Goal: Information Seeking & Learning: Check status

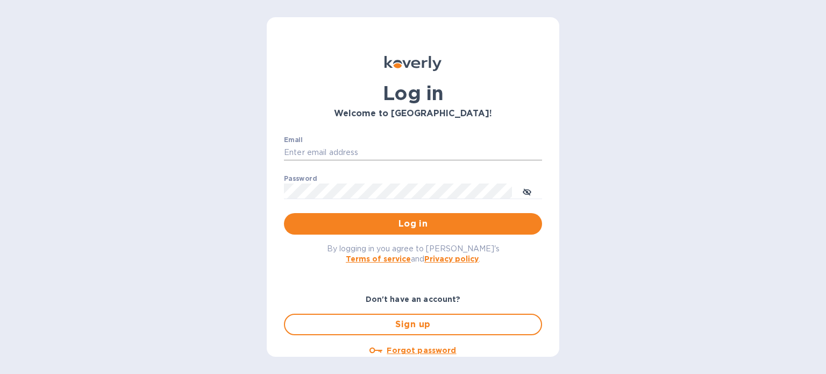
click at [334, 154] on input "Email" at bounding box center [413, 153] width 258 height 16
paste input "[EMAIL_ADDRESS][DOMAIN_NAME]"
type input "[EMAIL_ADDRESS][DOMAIN_NAME]"
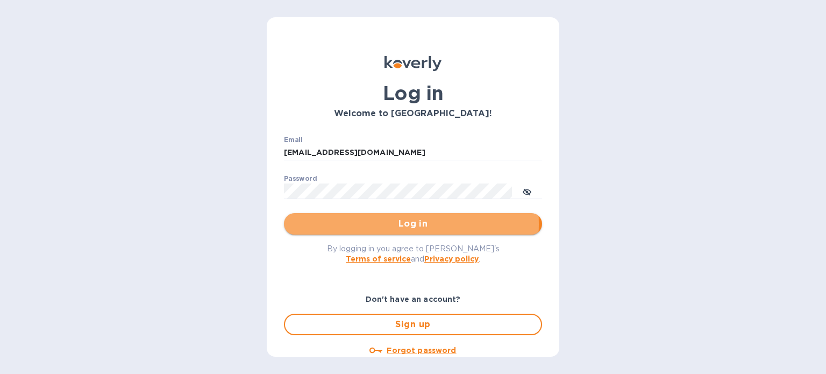
click at [386, 224] on span "Log in" at bounding box center [413, 223] width 241 height 13
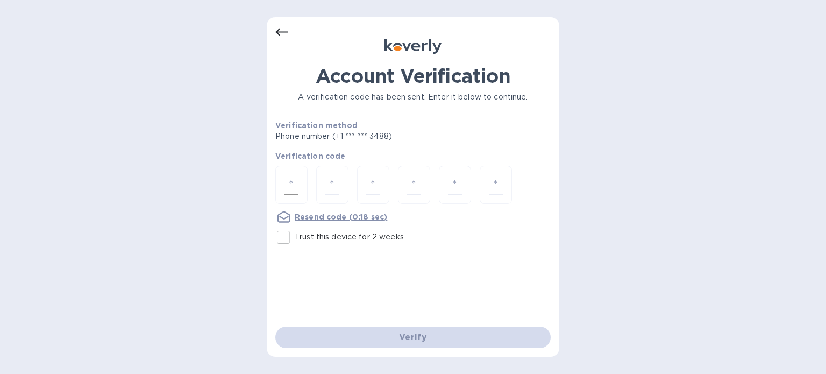
click at [290, 181] on input "number" at bounding box center [291, 185] width 14 height 20
click at [281, 236] on input "Trust this device for 2 weeks" at bounding box center [283, 237] width 23 height 23
checkbox input "true"
click at [288, 181] on input "number" at bounding box center [291, 185] width 14 height 20
paste input "6"
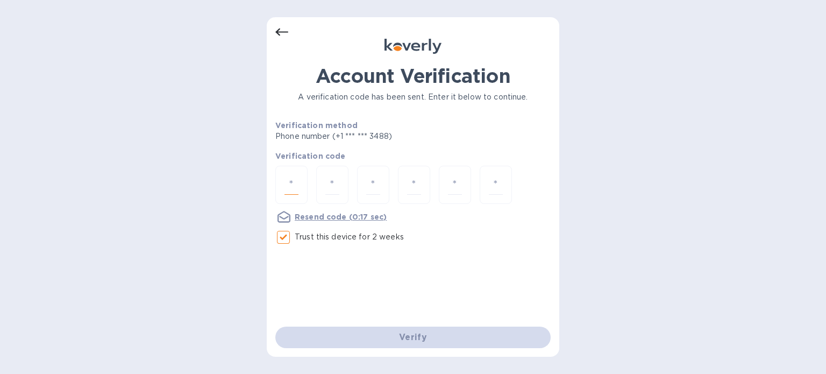
type input "6"
type input "4"
type input "0"
type input "5"
type input "7"
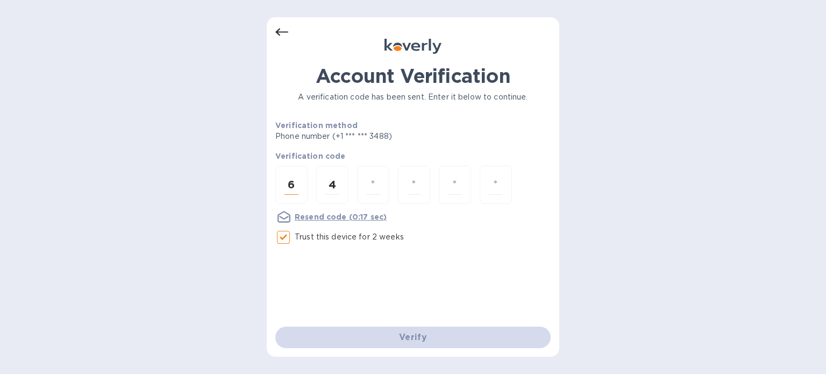
type input "8"
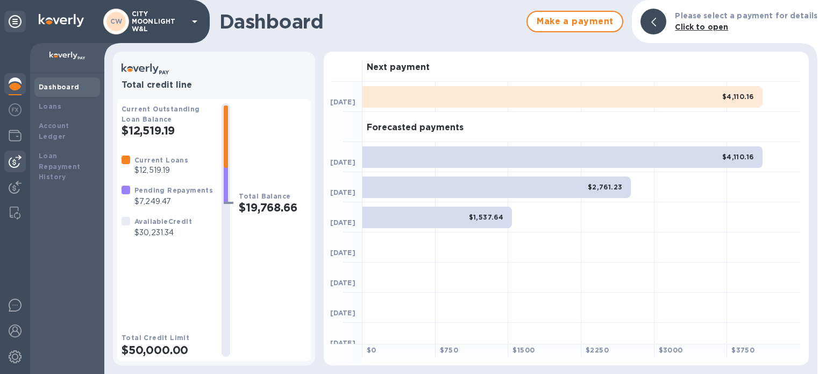
click at [11, 165] on img at bounding box center [15, 161] width 13 height 13
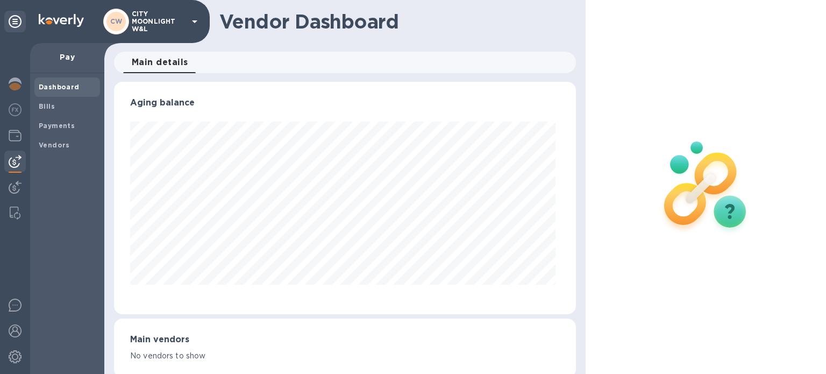
scroll to position [232, 458]
click at [64, 117] on div "Payments" at bounding box center [67, 125] width 66 height 19
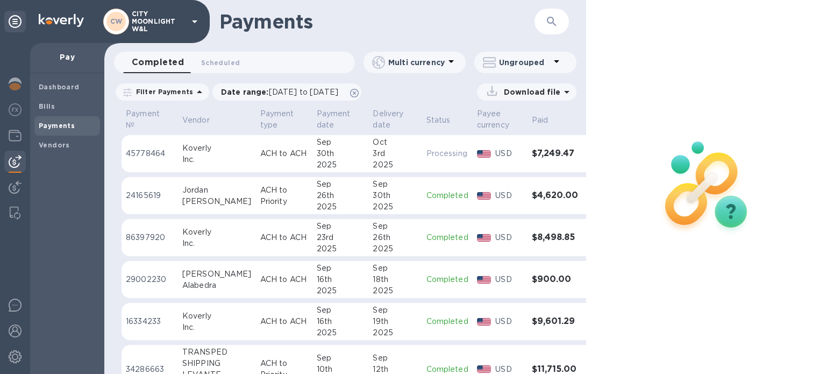
click at [16, 163] on img at bounding box center [15, 161] width 13 height 13
click at [17, 135] on img at bounding box center [15, 135] width 13 height 13
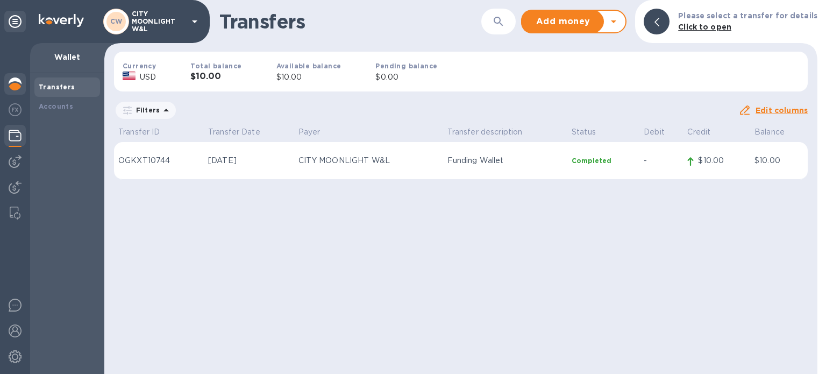
click at [13, 81] on img at bounding box center [15, 83] width 13 height 13
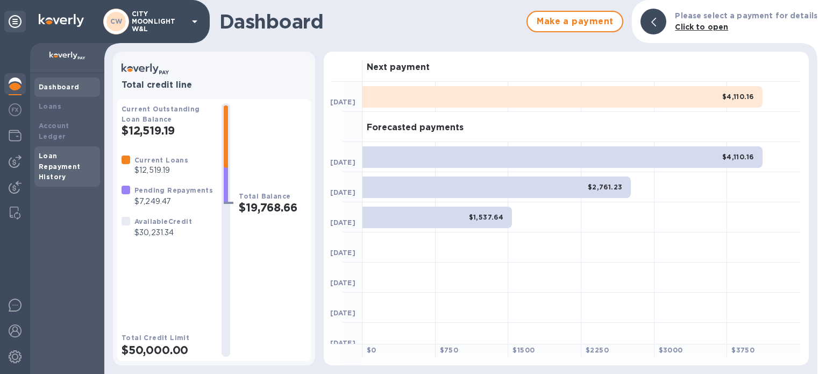
click at [55, 152] on b "Loan Repayment History" at bounding box center [60, 167] width 42 height 30
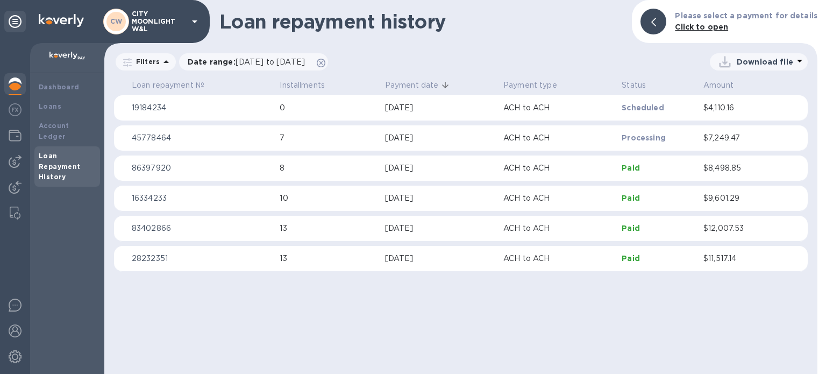
click at [714, 255] on p "$11,517.14" at bounding box center [739, 258] width 73 height 11
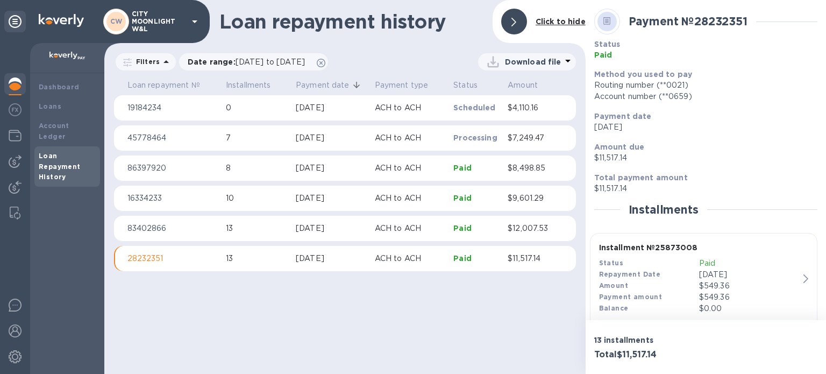
click at [712, 274] on p "Sep 2, 2025" at bounding box center [749, 274] width 100 height 11
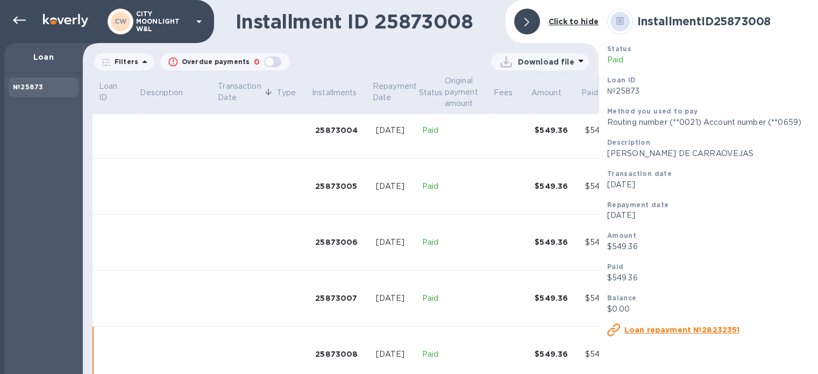
scroll to position [261, 0]
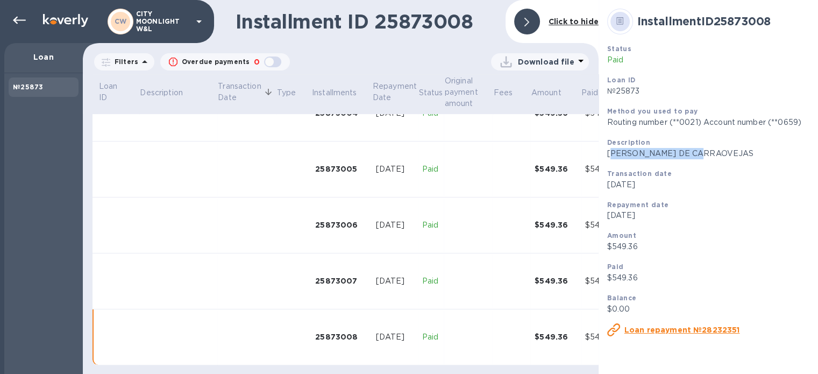
drag, startPoint x: 599, startPoint y: 154, endPoint x: 761, endPoint y: 151, distance: 162.4
click at [761, 151] on p "ALMA DE CARRAOVEJAS" at bounding box center [727, 153] width 240 height 11
click at [704, 155] on p "ALMA DE CARRAOVEJAS" at bounding box center [727, 153] width 240 height 11
click at [699, 154] on p "ALMA DE CARRAOVEJAS" at bounding box center [727, 153] width 240 height 11
click at [607, 156] on p "ALMA DE CARRAOVEJAS" at bounding box center [727, 153] width 240 height 11
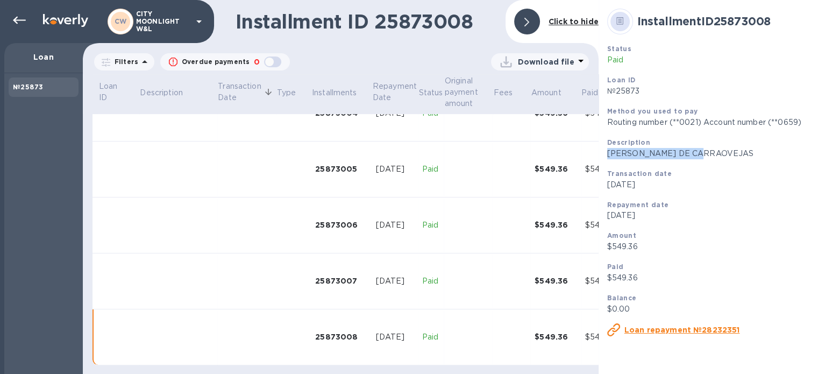
drag, startPoint x: 607, startPoint y: 156, endPoint x: 678, endPoint y: 150, distance: 71.3
click at [678, 150] on p "ALMA DE CARRAOVEJAS" at bounding box center [727, 153] width 240 height 11
copy p "ALMA DE CARRAOVEJAS"
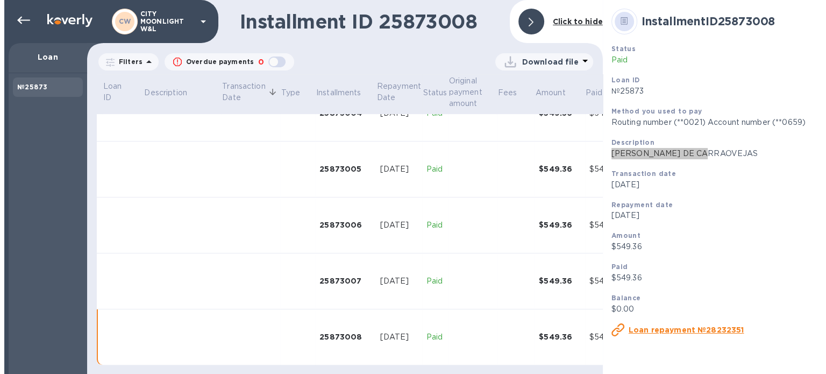
scroll to position [0, 0]
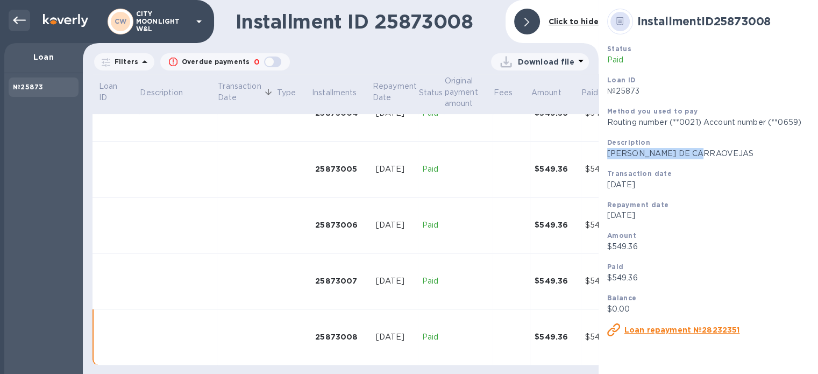
click at [19, 19] on icon at bounding box center [19, 20] width 13 height 13
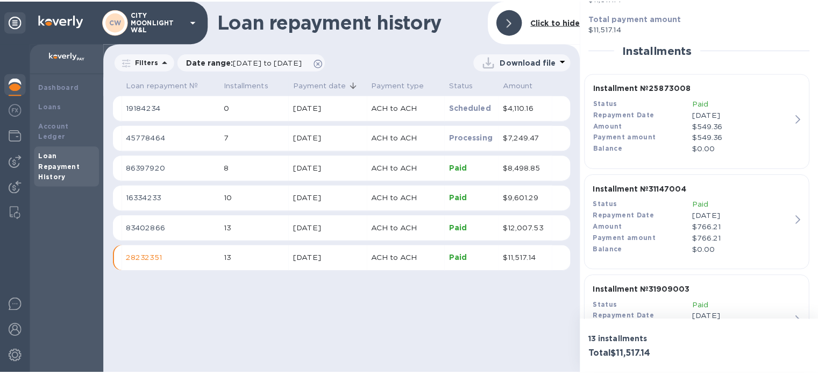
scroll to position [179, 0]
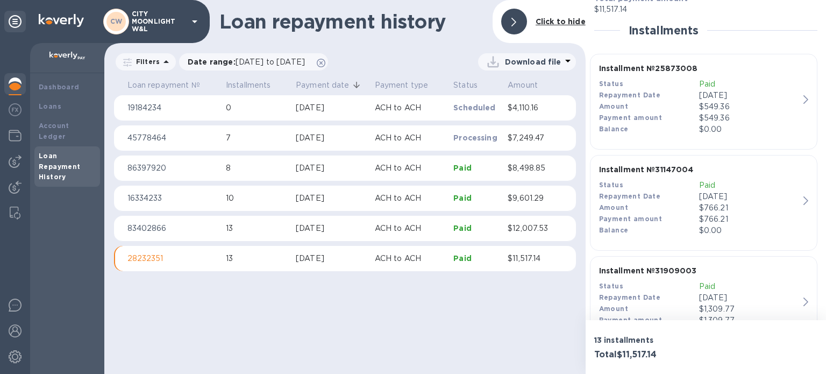
click at [645, 106] on div "Amount" at bounding box center [649, 106] width 100 height 11
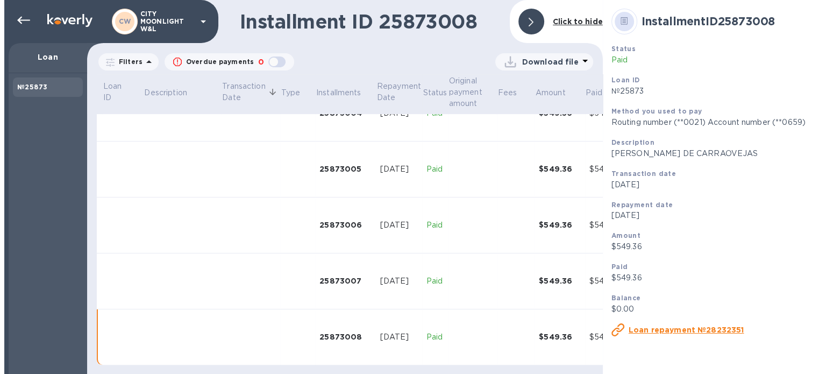
scroll to position [261, 0]
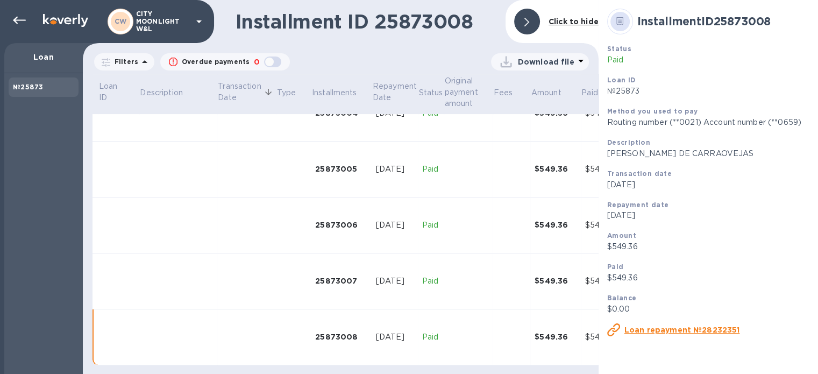
drag, startPoint x: 19, startPoint y: 20, endPoint x: 74, endPoint y: 25, distance: 54.6
click at [19, 20] on icon at bounding box center [19, 21] width 13 height 8
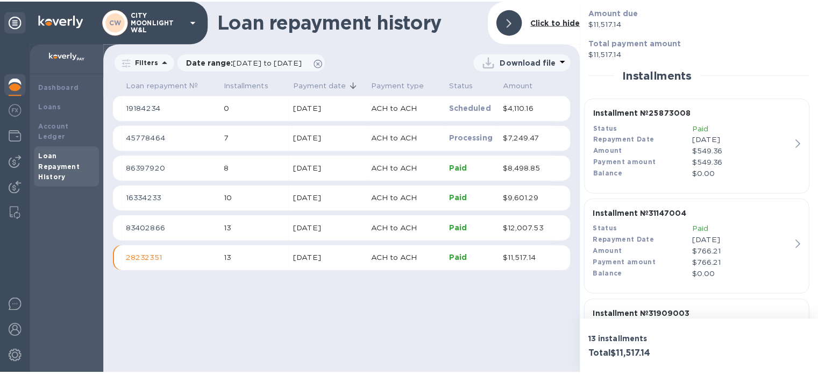
scroll to position [143, 0]
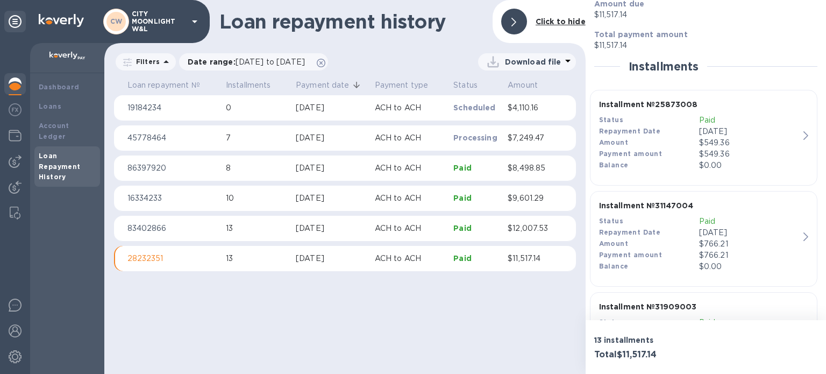
click at [718, 243] on div "$766.21" at bounding box center [749, 243] width 100 height 11
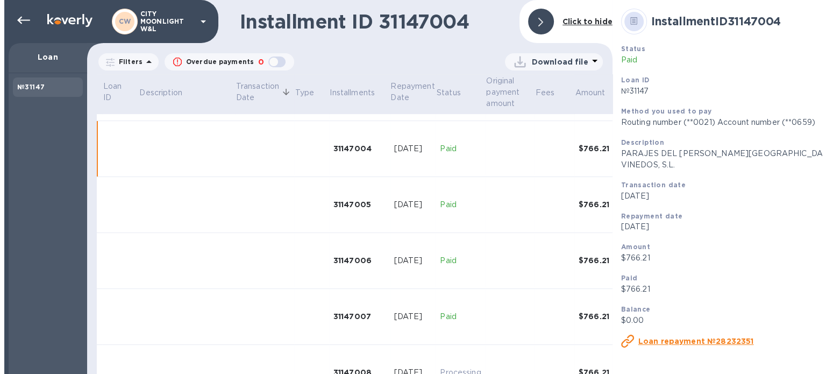
scroll to position [219, 0]
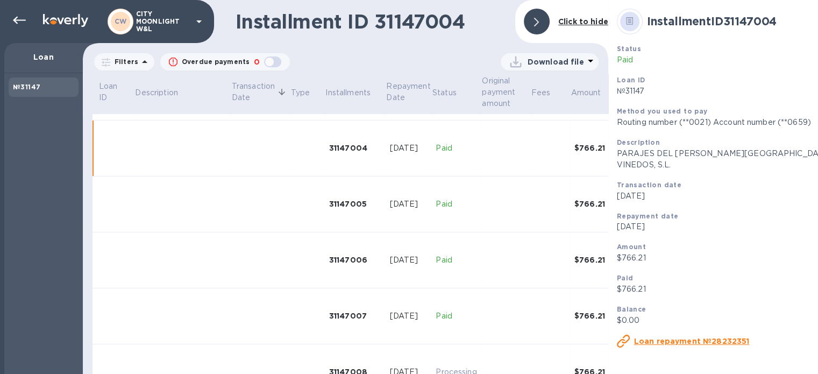
click at [617, 154] on p "PARAJES DEL VALLE BODEGAS Y VINEDOS, S.L." at bounding box center [739, 159] width 245 height 23
drag, startPoint x: 613, startPoint y: 154, endPoint x: 797, endPoint y: 161, distance: 184.6
click at [797, 161] on div "Description PARAJES DEL VALLE BODEGAS Y VINEDOS, S.L." at bounding box center [739, 153] width 254 height 42
copy p "PARAJES DEL VALLE BODEGAS Y VINEDOS, S.L."
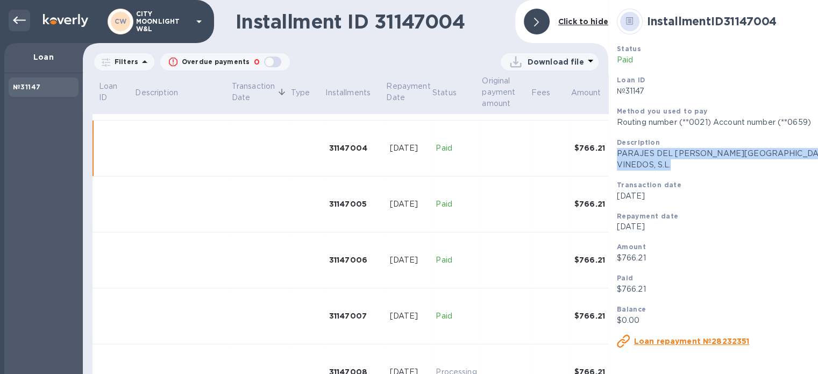
click at [19, 17] on icon at bounding box center [19, 20] width 13 height 13
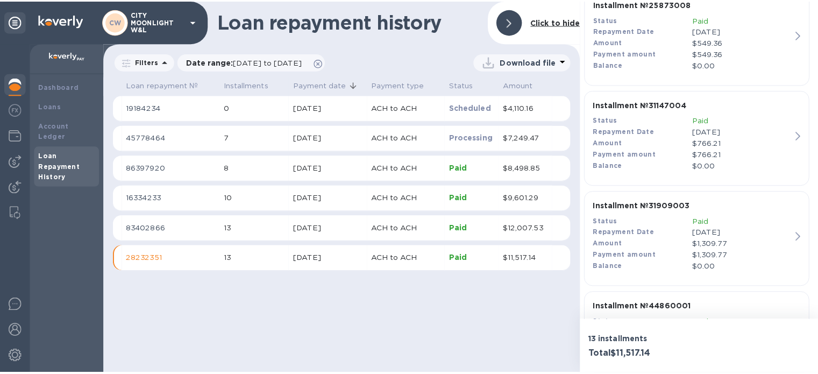
scroll to position [251, 0]
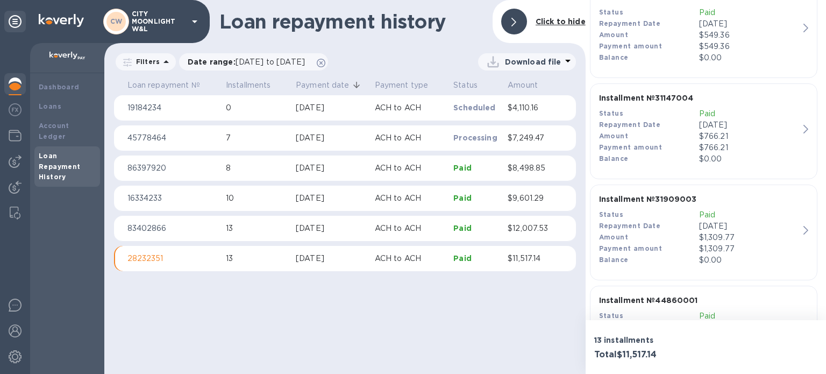
click at [680, 232] on div "Amount" at bounding box center [649, 237] width 100 height 11
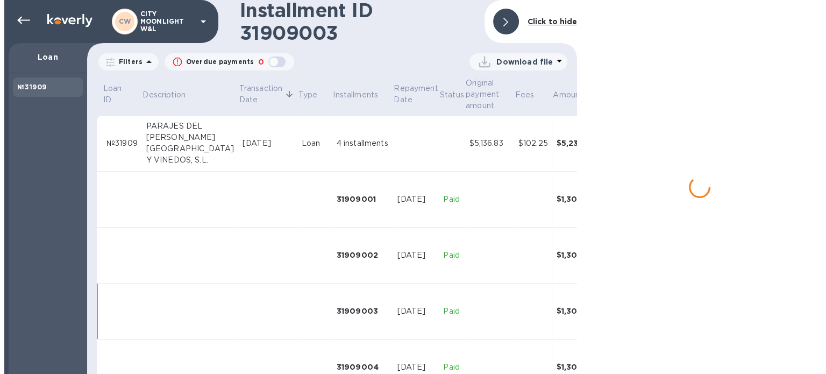
scroll to position [47, 0]
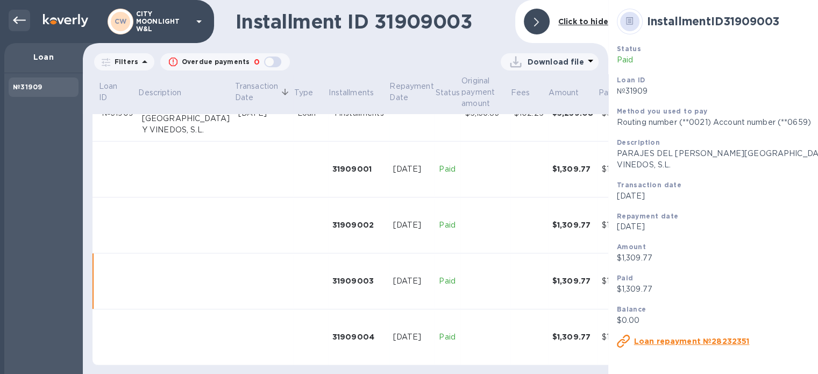
click at [17, 16] on icon at bounding box center [19, 20] width 13 height 13
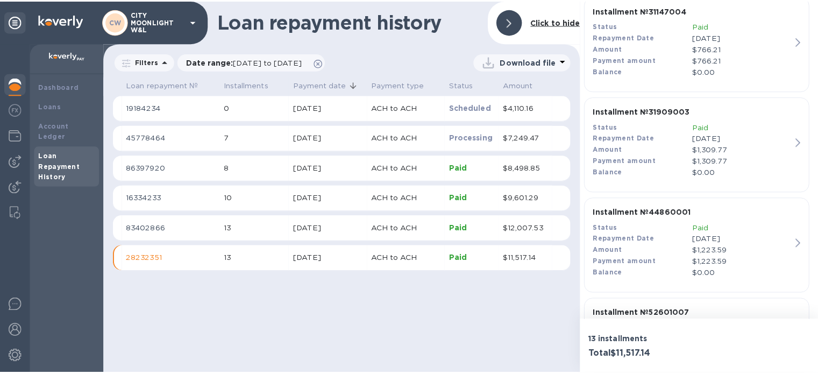
scroll to position [394, 0]
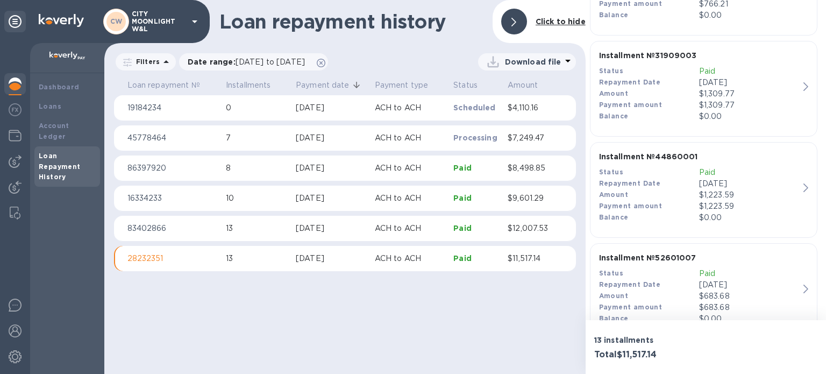
click at [688, 193] on div "Amount" at bounding box center [649, 194] width 100 height 11
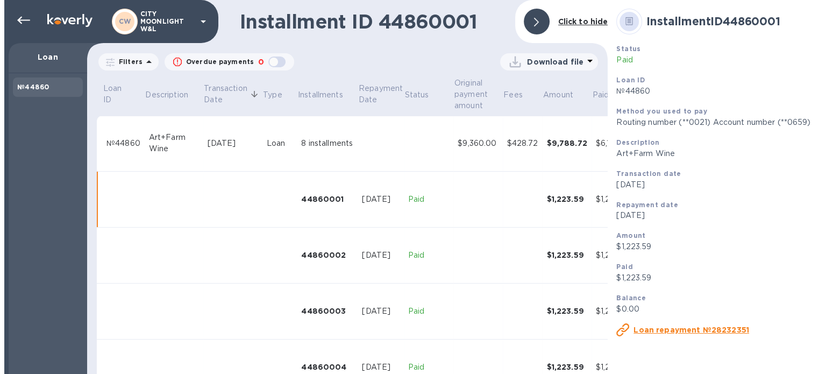
scroll to position [41, 0]
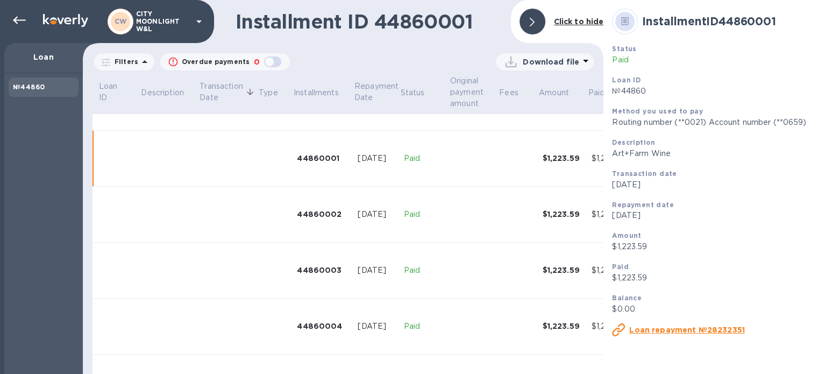
click at [612, 154] on p "Art+Farm Wine" at bounding box center [733, 153] width 243 height 11
drag, startPoint x: 608, startPoint y: 154, endPoint x: 657, endPoint y: 154, distance: 48.9
click at [657, 154] on p "Art+Farm Wine" at bounding box center [733, 153] width 243 height 11
copy p "Art+Farm Wine"
click at [18, 18] on icon at bounding box center [19, 20] width 13 height 13
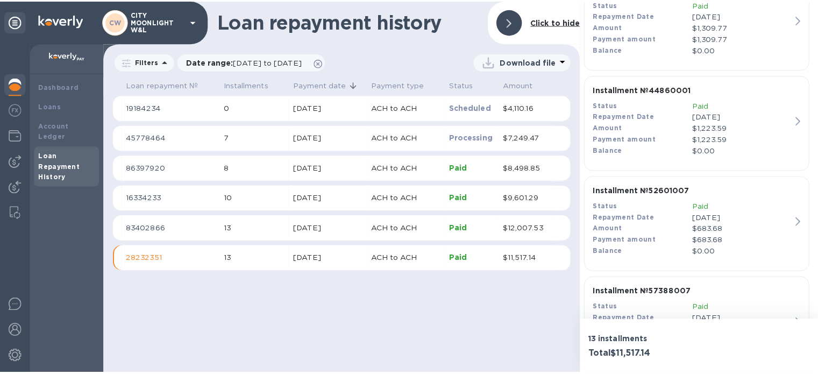
scroll to position [466, 0]
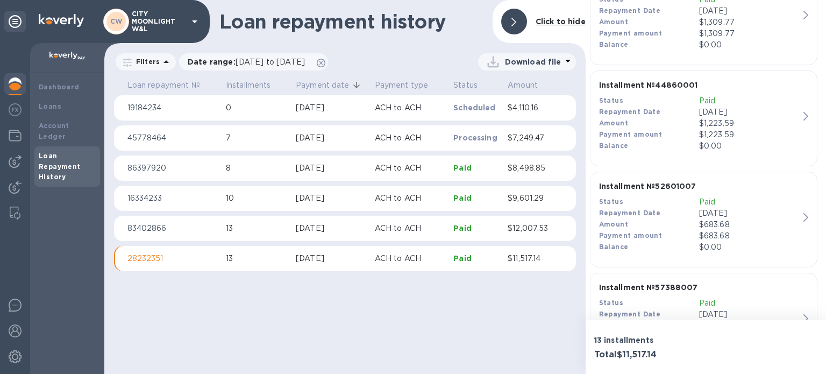
click at [630, 217] on div "Repayment Date" at bounding box center [649, 213] width 100 height 11
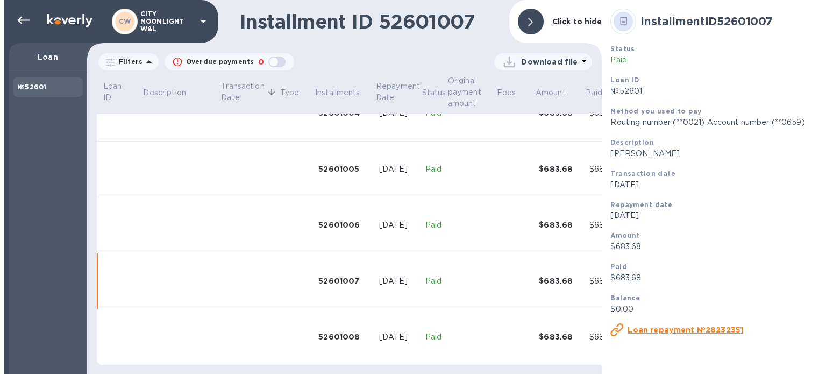
scroll to position [261, 0]
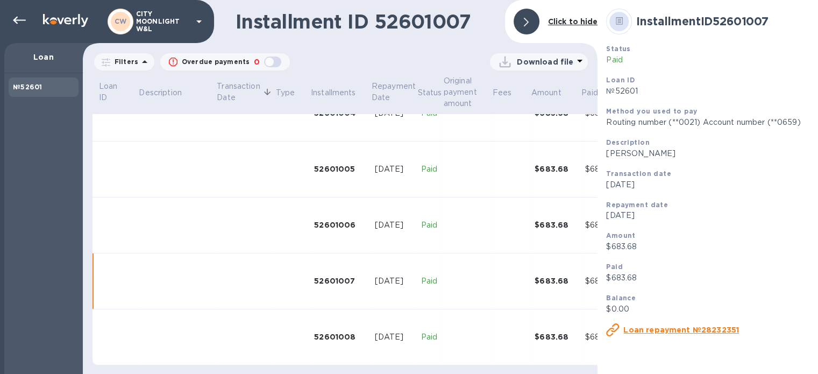
click at [606, 153] on p "Bodegas Escudero, S.L" at bounding box center [726, 153] width 240 height 11
drag, startPoint x: 604, startPoint y: 153, endPoint x: 685, endPoint y: 151, distance: 80.7
click at [685, 151] on p "Bodegas Escudero, S.L" at bounding box center [726, 153] width 240 height 11
copy p "Bodegas Escudero, S.L"
drag, startPoint x: 19, startPoint y: 19, endPoint x: 69, endPoint y: 31, distance: 50.9
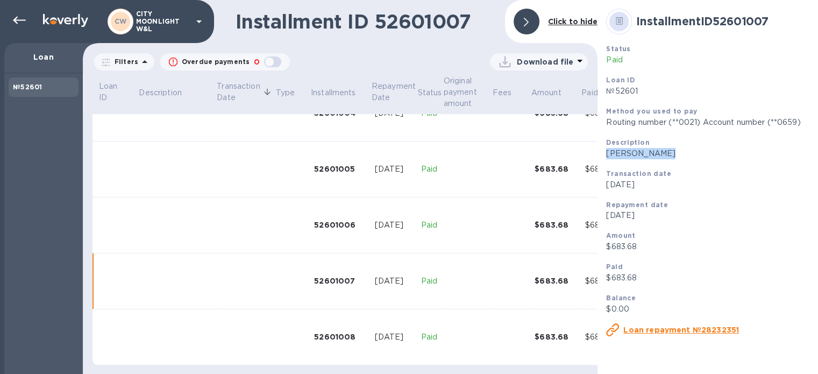
click at [19, 19] on icon at bounding box center [19, 20] width 13 height 13
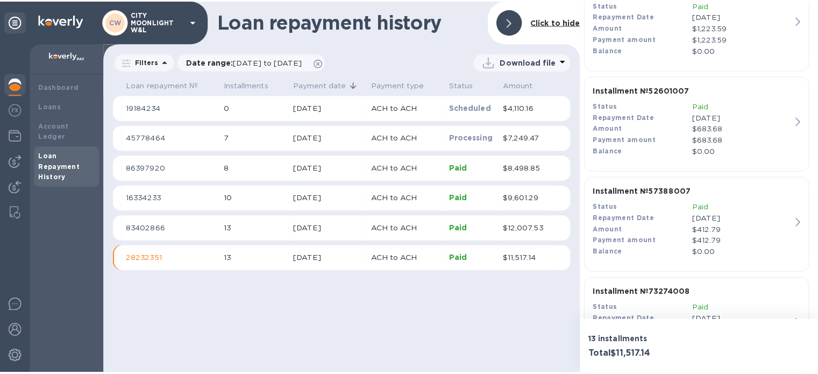
scroll to position [609, 0]
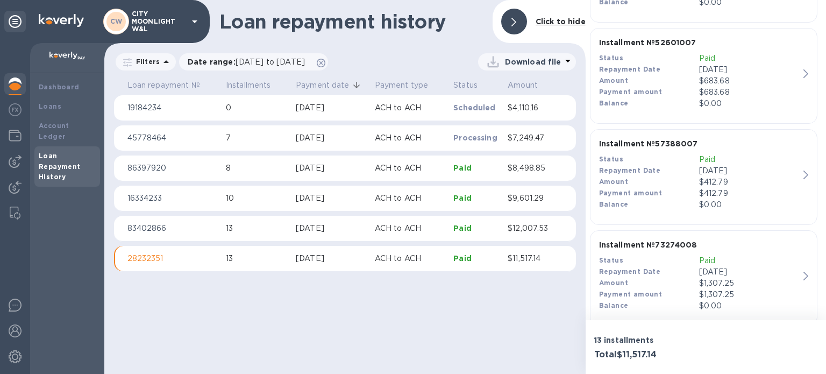
click at [645, 182] on div "Amount" at bounding box center [649, 181] width 100 height 11
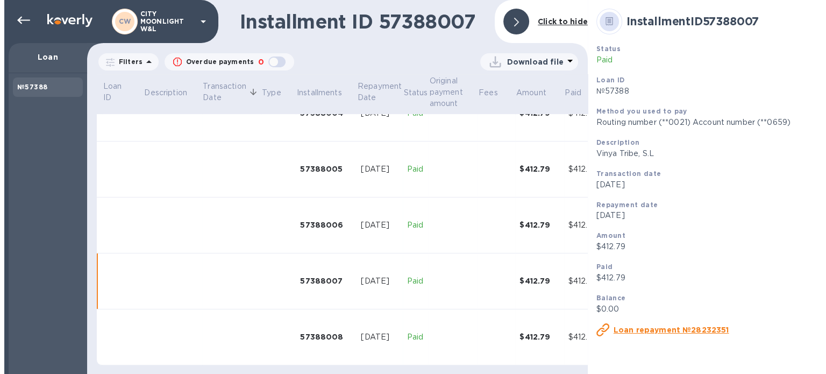
scroll to position [261, 0]
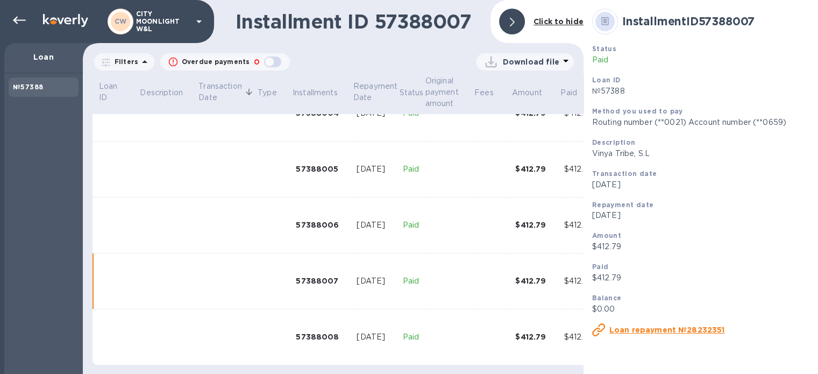
click at [594, 153] on p "Vinya Tribe, S.L" at bounding box center [708, 153] width 233 height 11
drag, startPoint x: 594, startPoint y: 153, endPoint x: 655, endPoint y: 152, distance: 61.3
click at [655, 152] on p "Vinya Tribe, S.L" at bounding box center [708, 153] width 233 height 11
copy p "Vinya Tribe, S.L"
drag, startPoint x: 19, startPoint y: 17, endPoint x: 28, endPoint y: 23, distance: 10.9
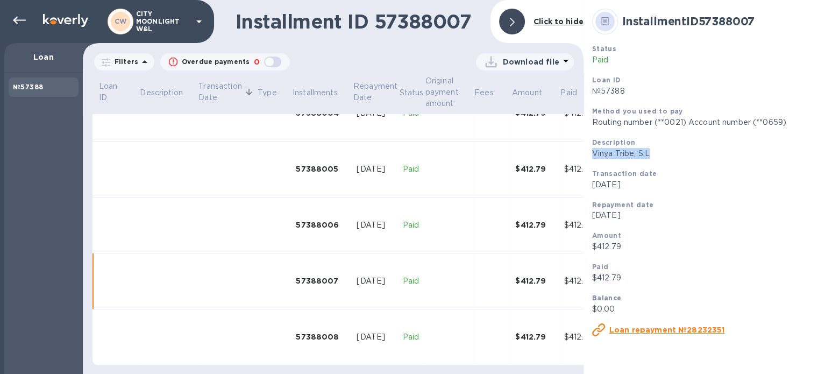
click at [19, 17] on icon at bounding box center [19, 20] width 13 height 13
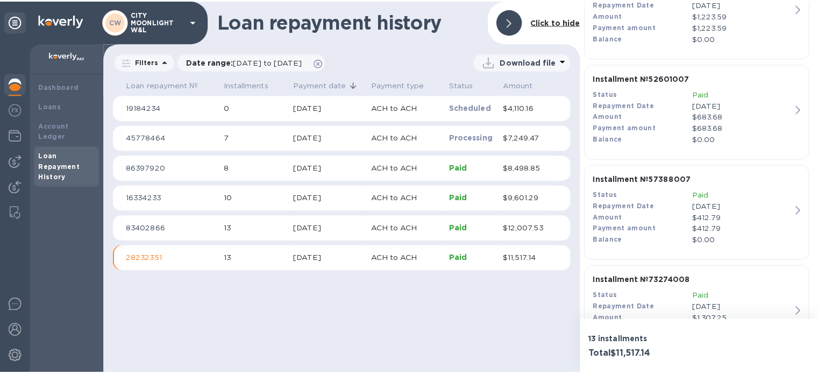
scroll to position [717, 0]
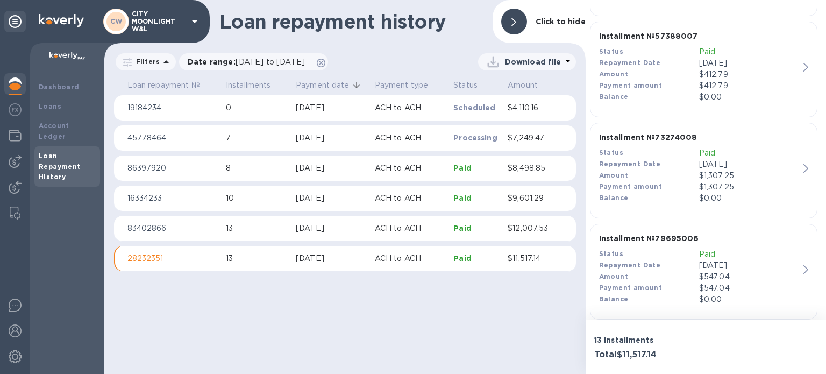
click at [675, 183] on div "Payment amount" at bounding box center [649, 186] width 100 height 11
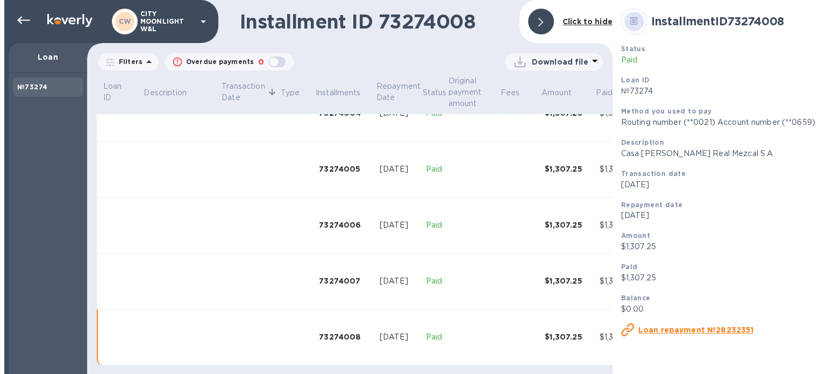
scroll to position [261, 0]
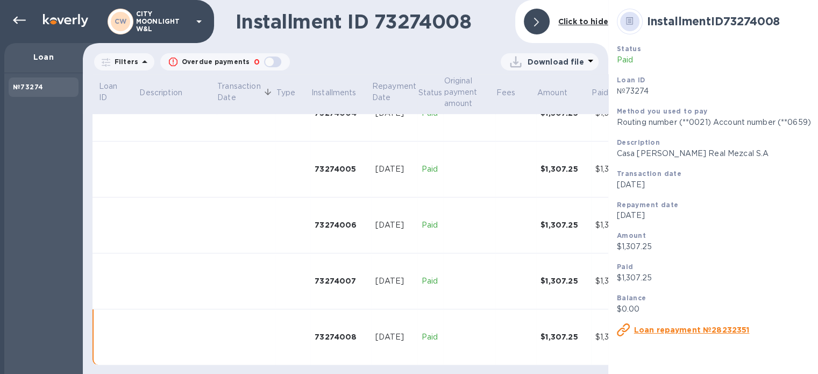
click at [617, 153] on p "Casa Lopez Real Mezcal S.A" at bounding box center [739, 153] width 245 height 11
drag, startPoint x: 607, startPoint y: 153, endPoint x: 756, endPoint y: 144, distance: 149.2
click at [756, 144] on div "Description Casa Lopez Real Mezcal S.A" at bounding box center [739, 148] width 245 height 23
click at [715, 154] on p "Casa Lopez Real Mezcal S.A" at bounding box center [739, 153] width 245 height 11
click at [617, 151] on p "Casa Lopez Real Mezcal S.A" at bounding box center [739, 153] width 245 height 11
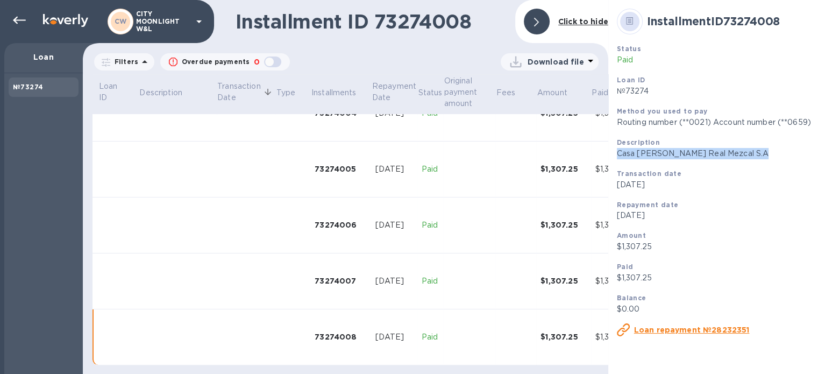
drag, startPoint x: 604, startPoint y: 151, endPoint x: 710, endPoint y: 149, distance: 105.9
click at [710, 149] on p "Casa Lopez Real Mezcal S.A" at bounding box center [739, 153] width 245 height 11
copy p "Casa Lopez Real Mezcal S.A"
click at [21, 17] on icon at bounding box center [19, 20] width 13 height 13
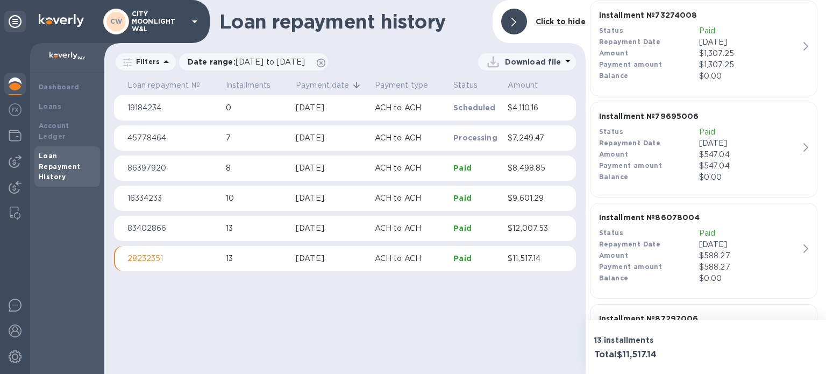
scroll to position [838, 0]
click at [518, 225] on p "$12,007.53" at bounding box center [531, 228] width 46 height 11
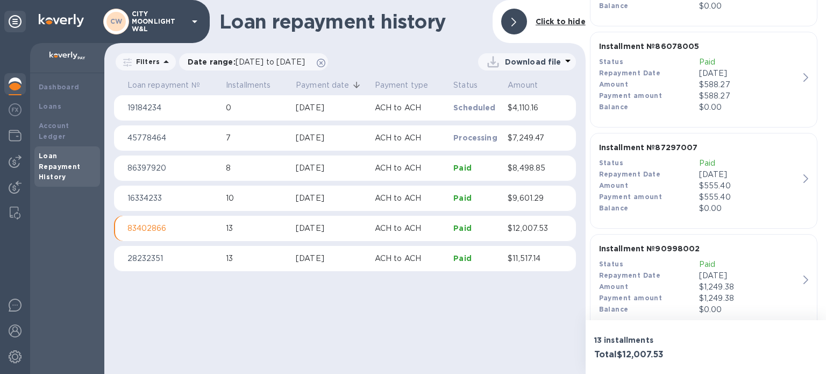
scroll to position [1219, 0]
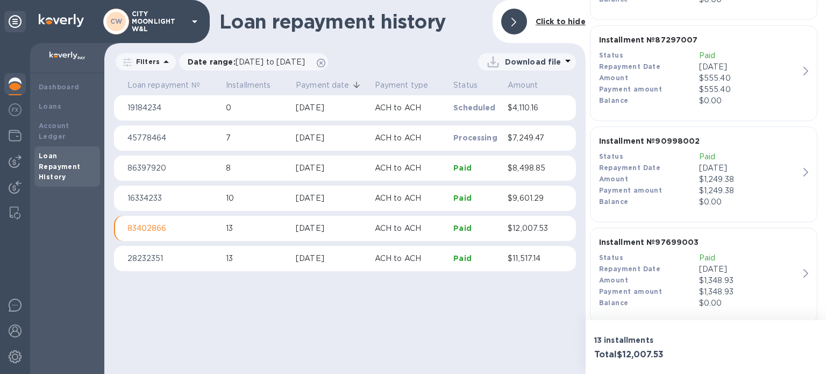
click at [525, 195] on p "$9,601.29" at bounding box center [531, 198] width 46 height 11
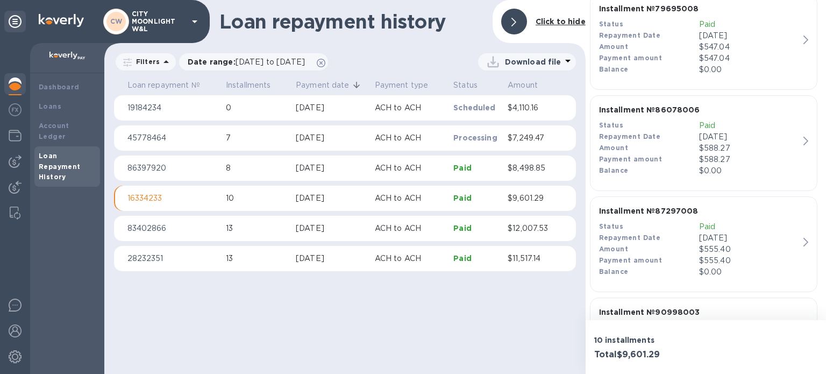
scroll to position [753, 0]
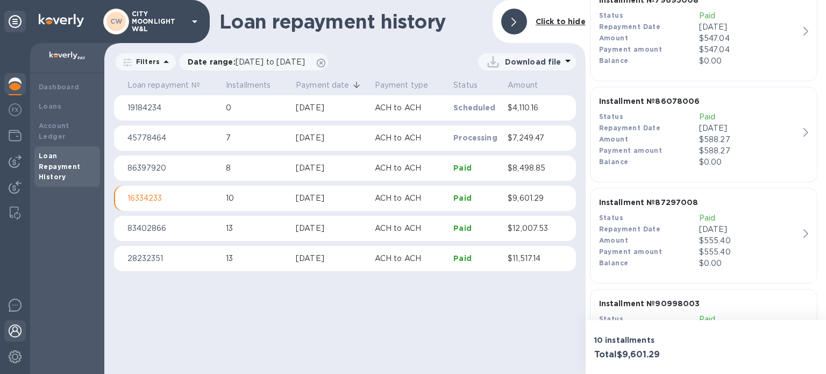
click at [12, 330] on img at bounding box center [15, 330] width 13 height 13
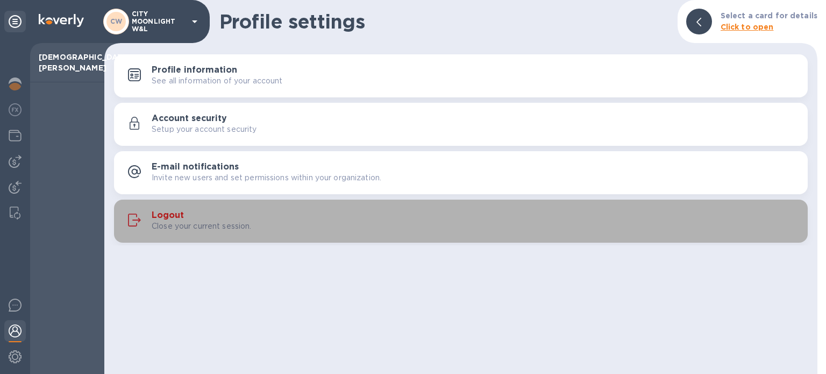
click at [167, 212] on h3 "Logout" at bounding box center [168, 215] width 32 height 10
